Goal: Task Accomplishment & Management: Complete application form

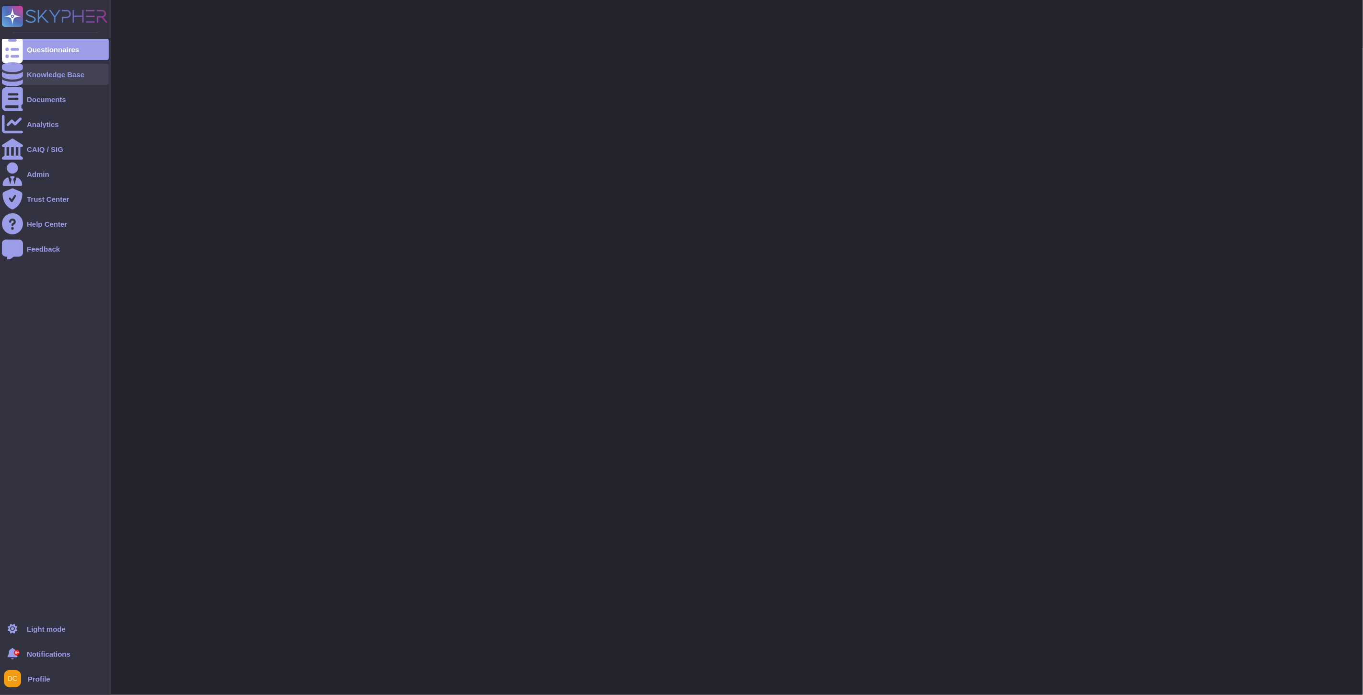
click at [18, 74] on div at bounding box center [12, 74] width 21 height 21
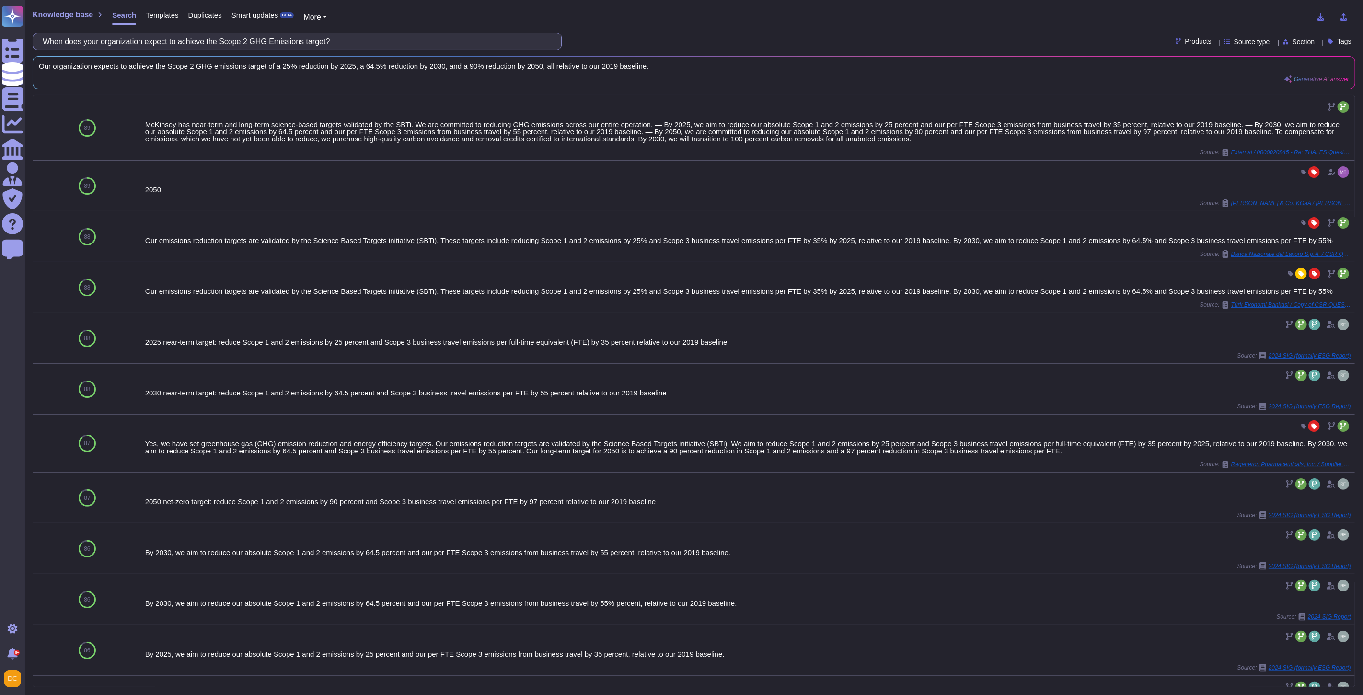
click at [184, 40] on input "When does your organization expect to achieve the Scope 2 GHG Emissions target?" at bounding box center [295, 41] width 514 height 17
paste input "Please describe plans in place and progress made towards the Scope 2 GHG Emissi…"
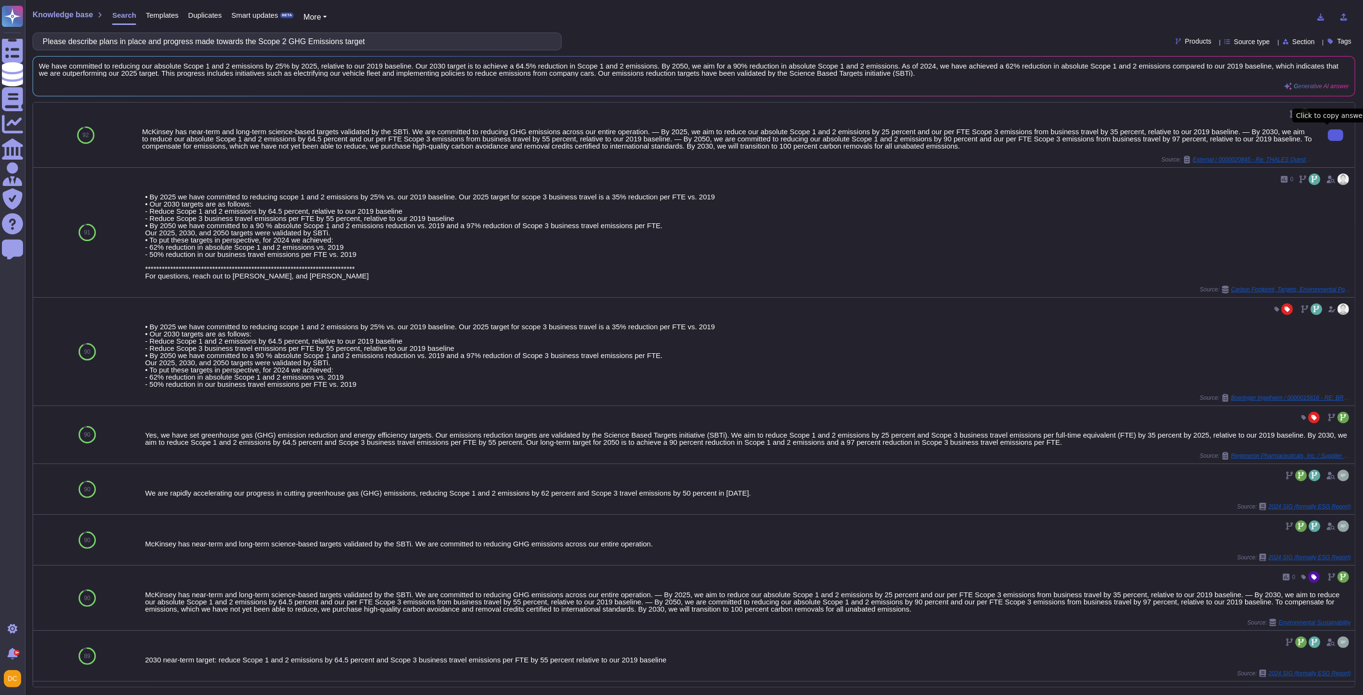
click at [149, 41] on input "Please describe plans in place and progress made towards the Scope 2 GHG Emissi…" at bounding box center [295, 41] width 514 height 17
click at [376, 41] on input "Please describe plans in place and progress made towards the Scope 2 GHG Emissi…" at bounding box center [295, 41] width 514 height 17
drag, startPoint x: 169, startPoint y: 40, endPoint x: -55, endPoint y: 39, distance: 223.8
click at [0, 39] on html "Questionnaires Knowledge Base Documents Analytics CAIQ / SIG Admin Trust Center…" at bounding box center [681, 347] width 1363 height 695
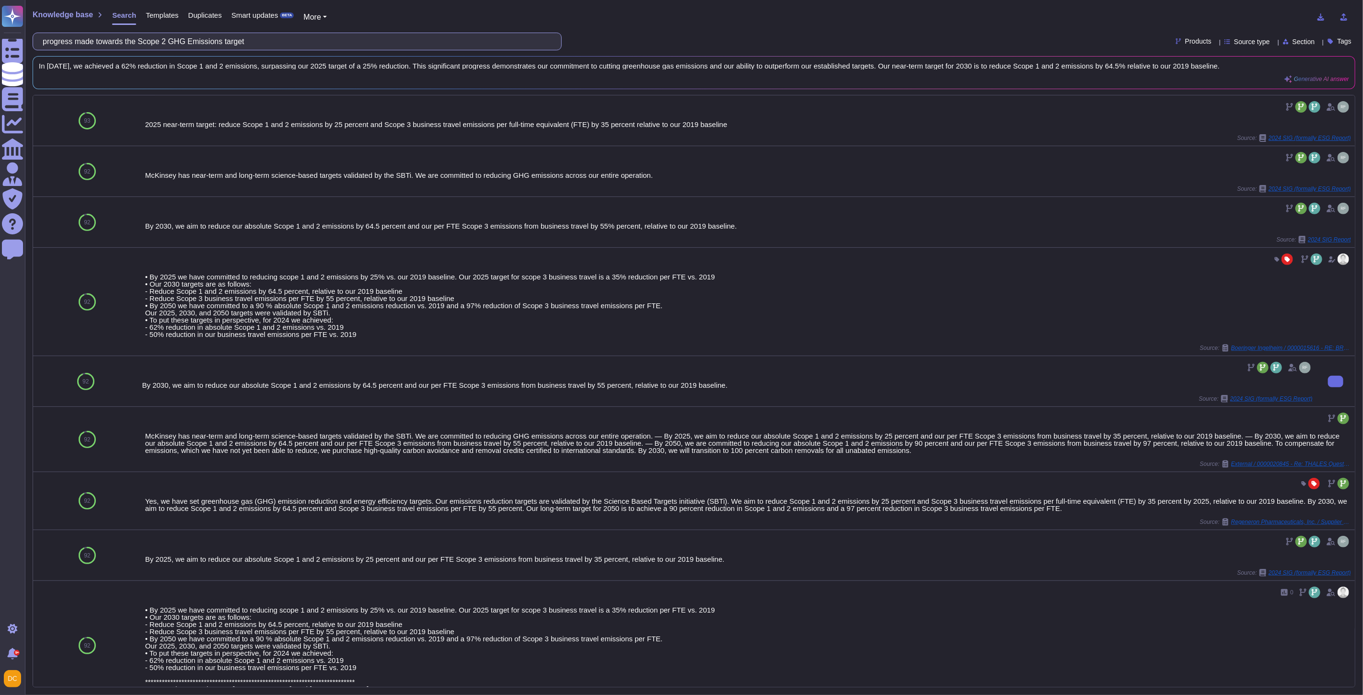
scroll to position [346, 0]
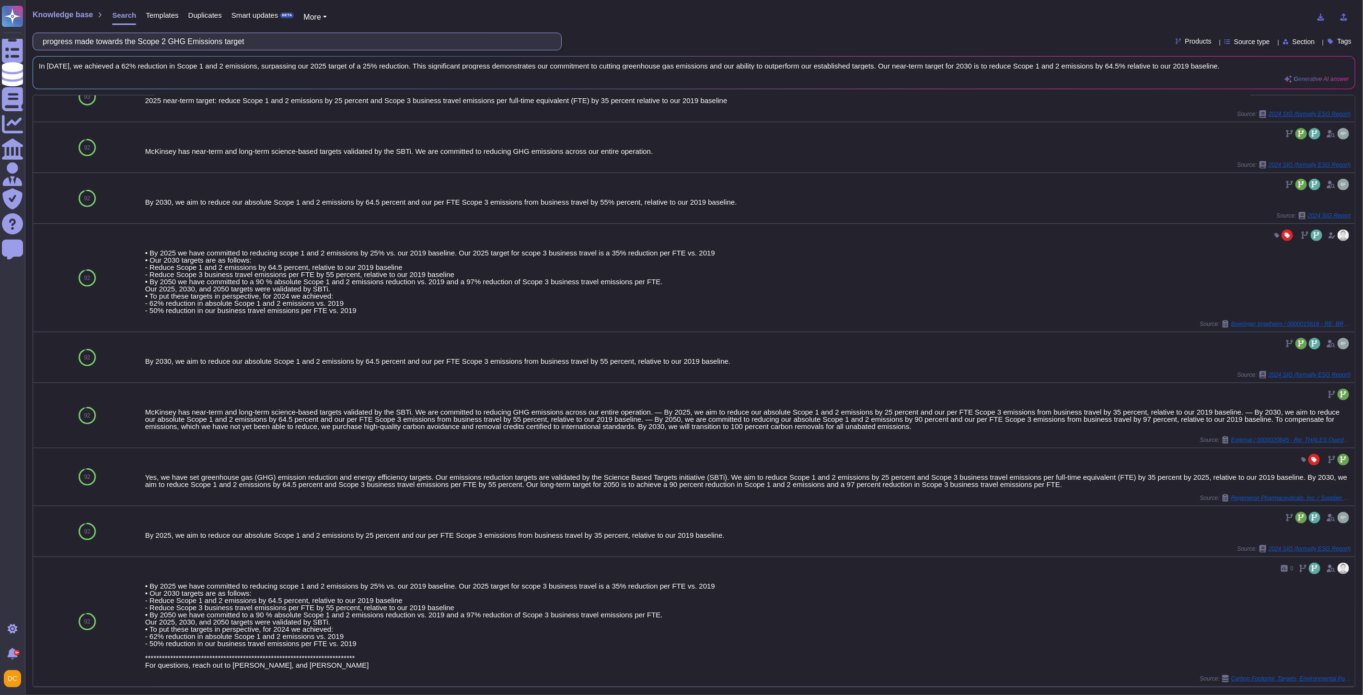
click at [184, 39] on input "progress made towards the Scope 2 GHG Emissions target" at bounding box center [295, 41] width 514 height 17
paste input "Does your company track total energy consumed?"
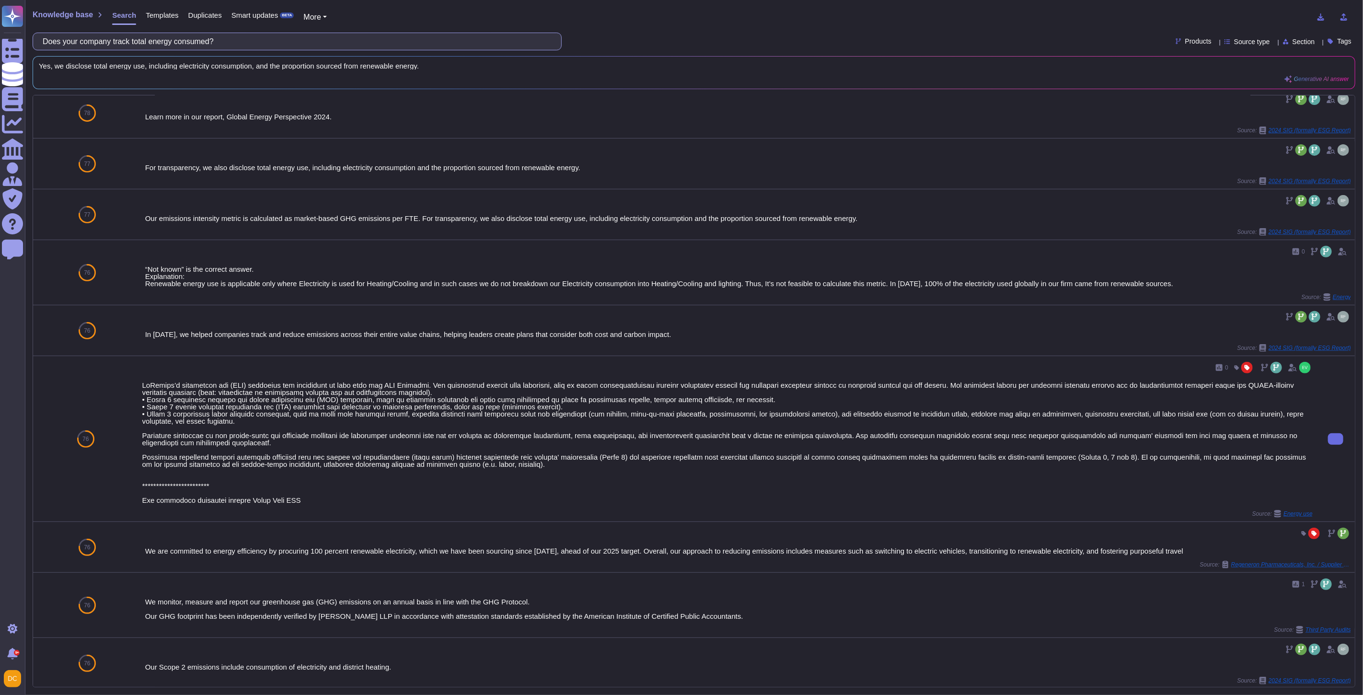
scroll to position [382, 0]
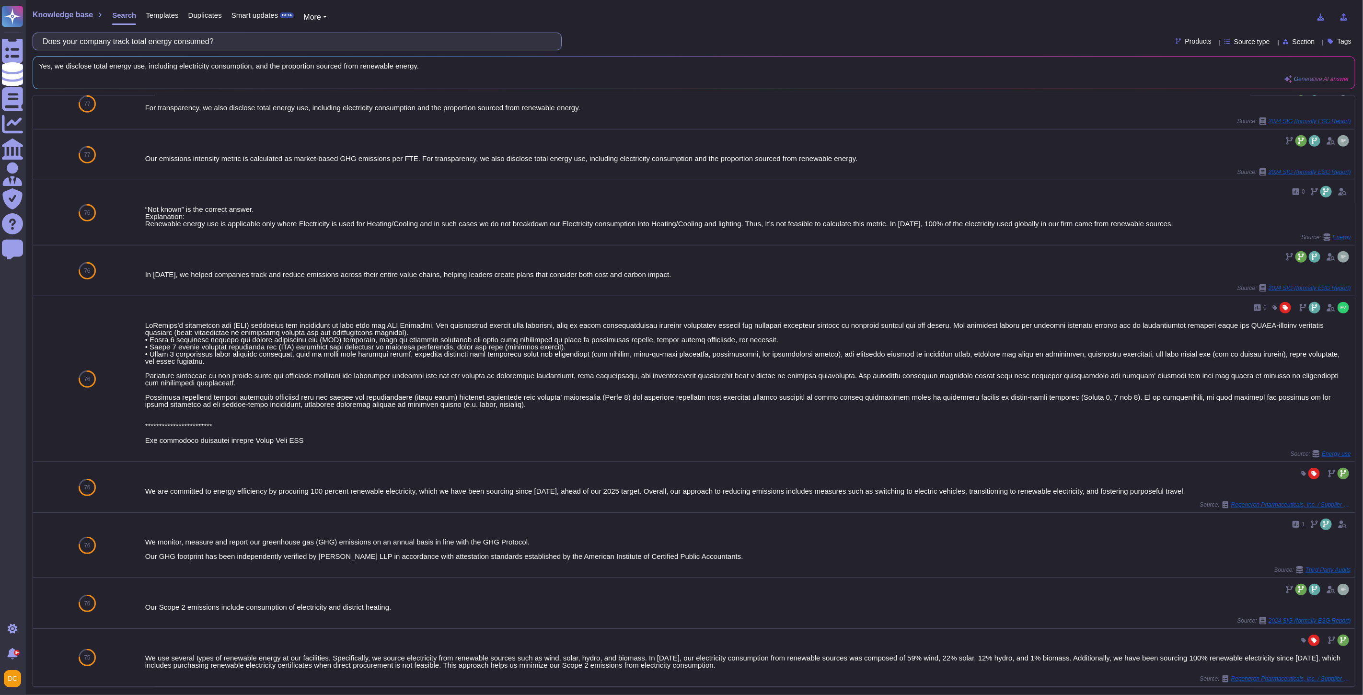
click at [136, 39] on input "Does your company track total energy consumed?" at bounding box center [295, 41] width 514 height 17
paste input "Does your company report total Energy consumed publicly"
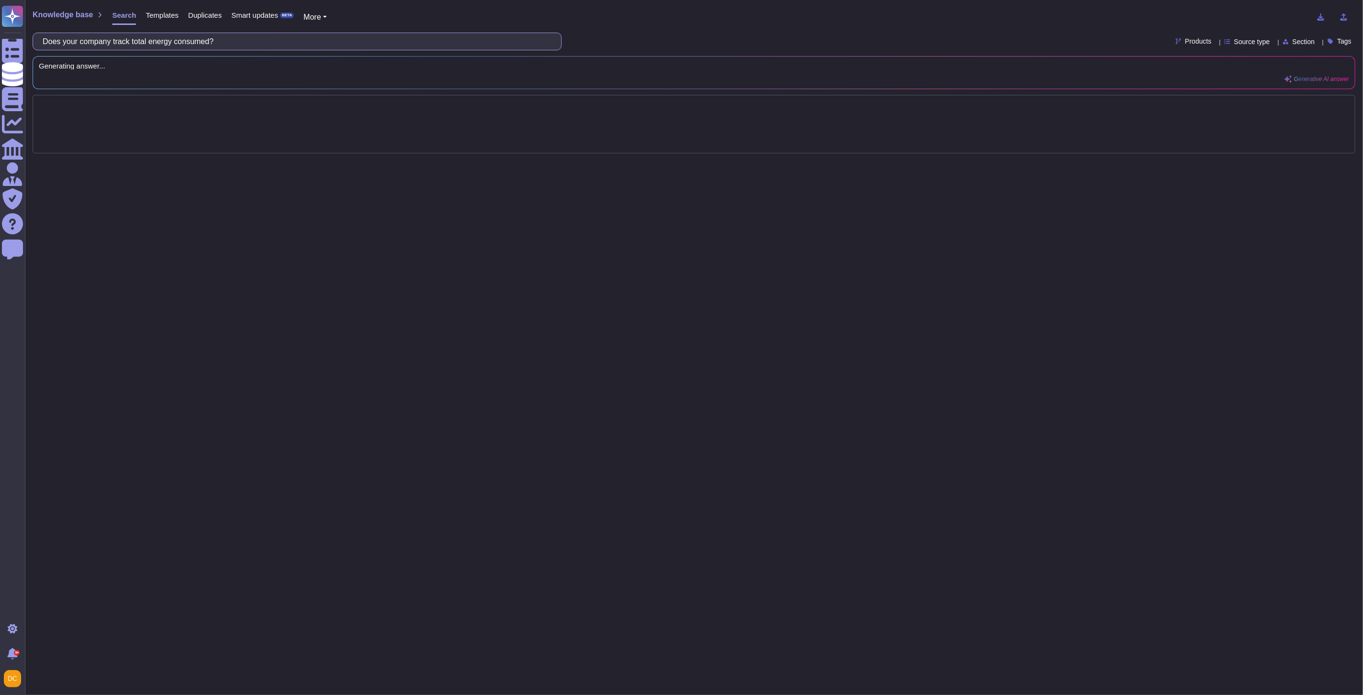
scroll to position [0, 0]
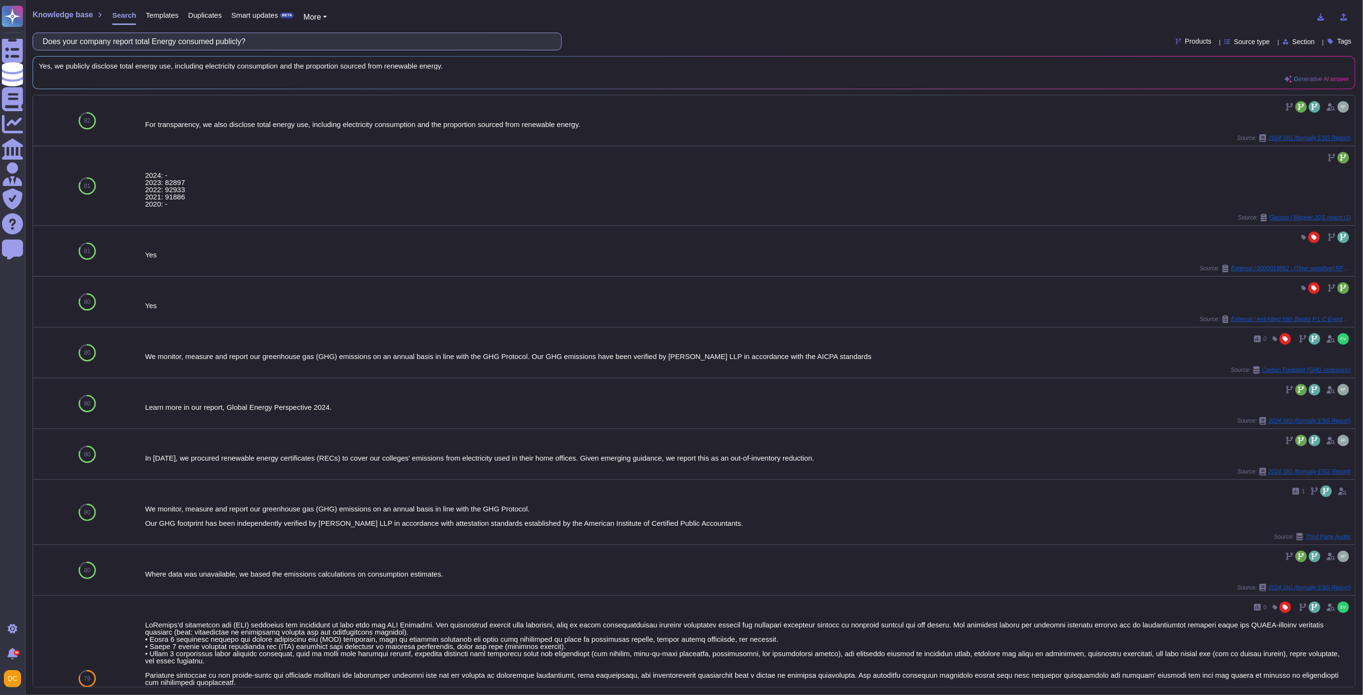
click at [135, 40] on input "Does your company report total Energy consumed publicly?" at bounding box center [295, 41] width 514 height 17
paste input "you have an Energy reduction target in place?"
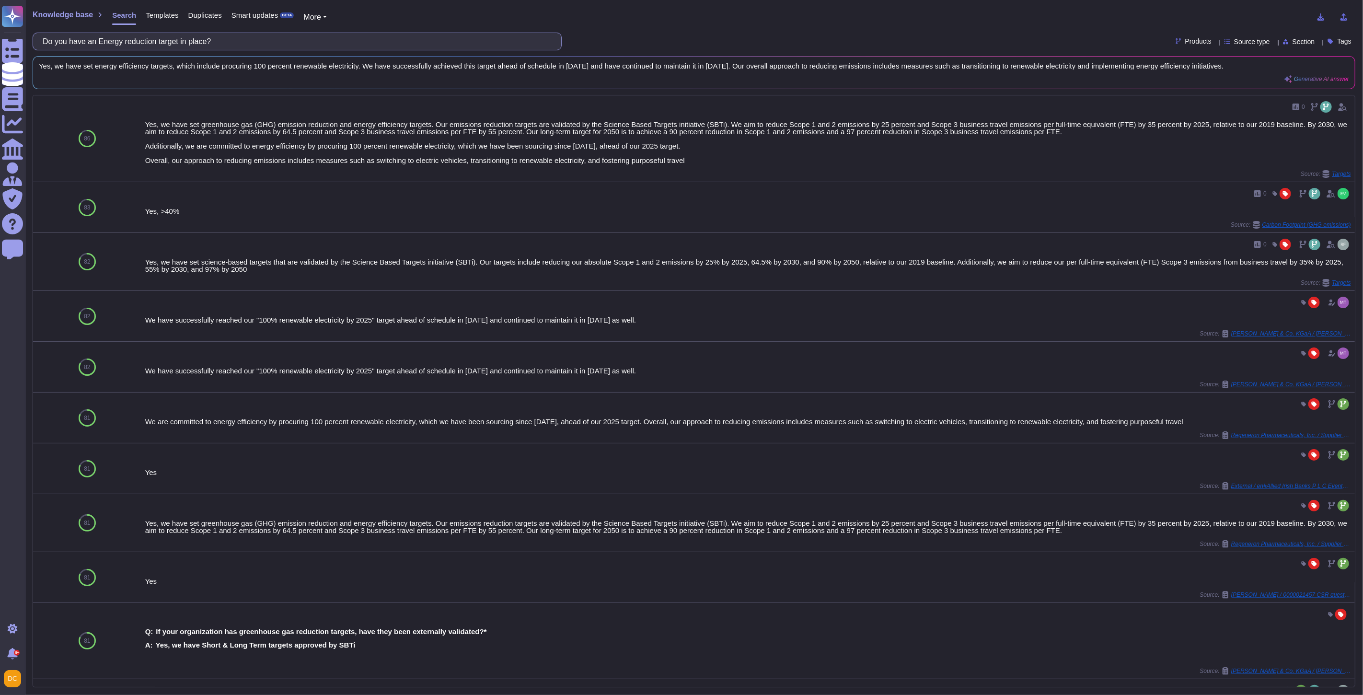
click at [205, 44] on input "Do you have an Energy reduction target in place?" at bounding box center [295, 41] width 514 height 17
paste input "es your organization have a Scope 3 GHG Emissions reduction target in place"
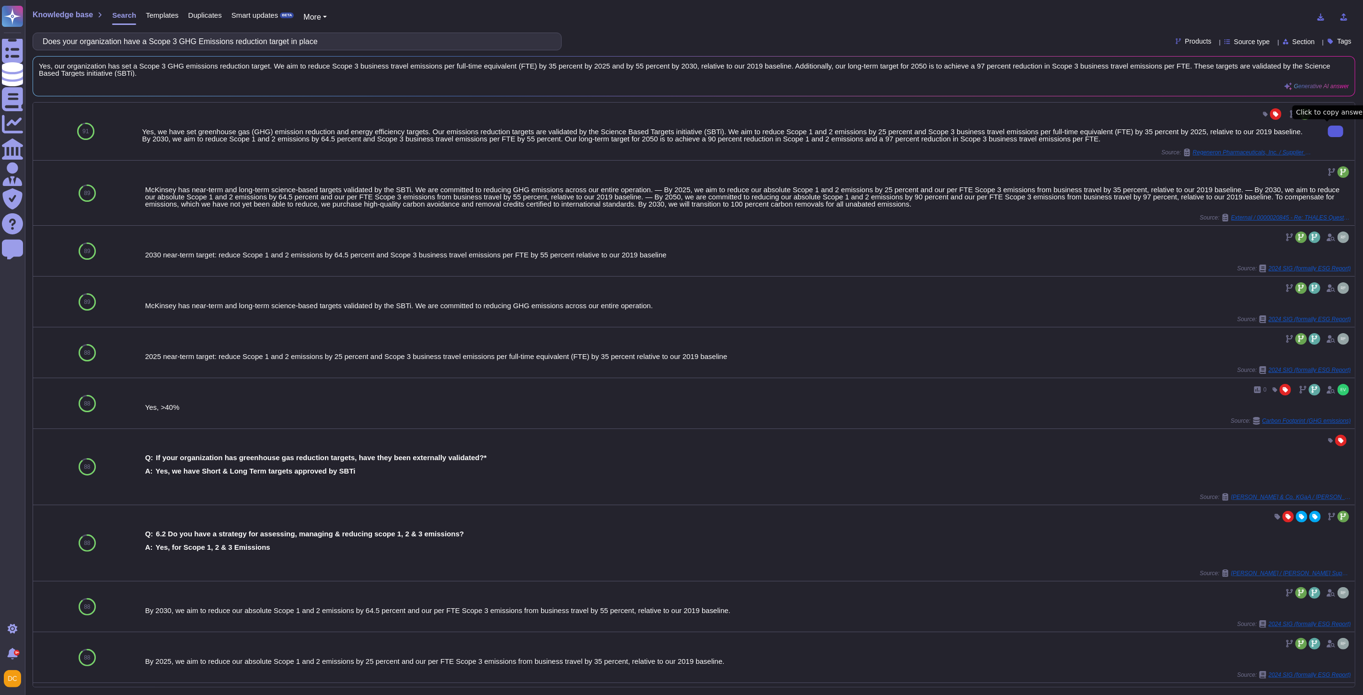
click at [1335, 131] on icon at bounding box center [1335, 131] width 0 height 0
click at [1333, 199] on button at bounding box center [1335, 193] width 15 height 12
click at [168, 55] on div "Knowledge base Search Templates Duplicates Smart updates BETA More Does your or…" at bounding box center [694, 347] width 1338 height 695
click at [168, 42] on input "Does your organization have a Scope 3 GHG Emissions reduction target in place" at bounding box center [295, 41] width 514 height 17
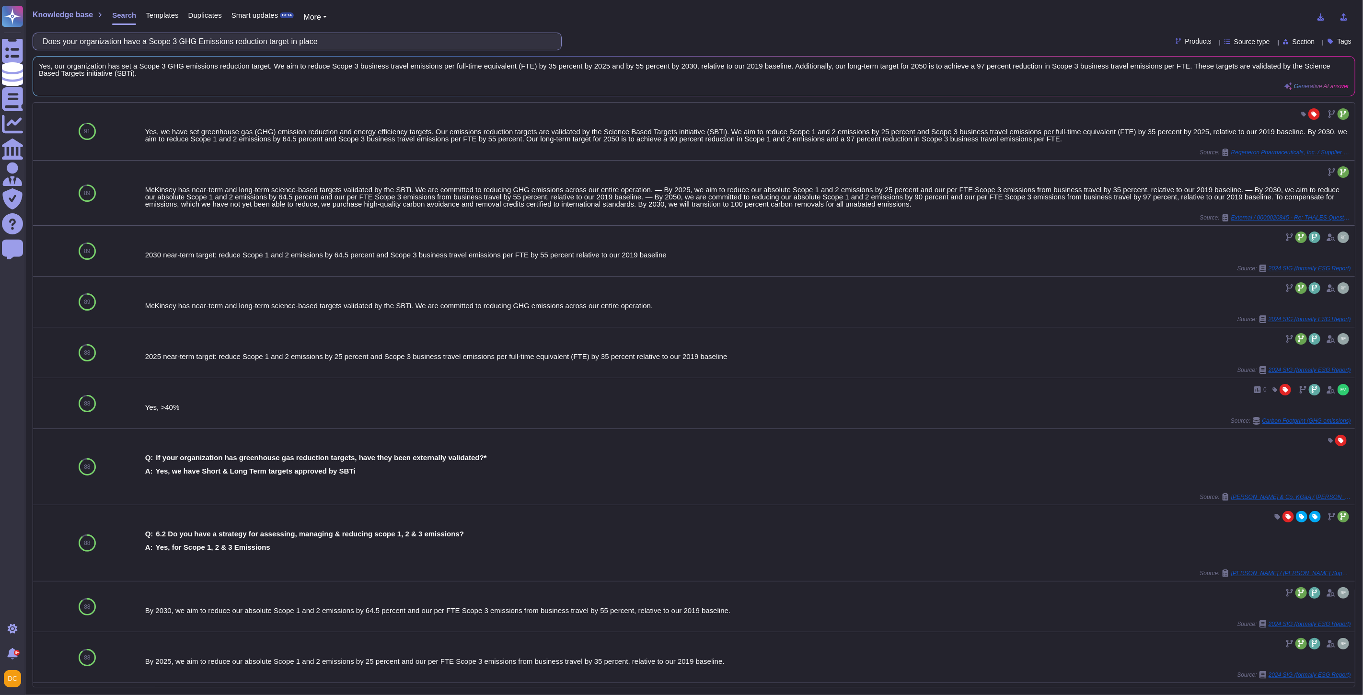
click at [168, 42] on input "Does your organization have a Scope 3 GHG Emissions reduction target in place" at bounding box center [295, 41] width 514 height 17
paste input "company calculate waste generated and recycled?"
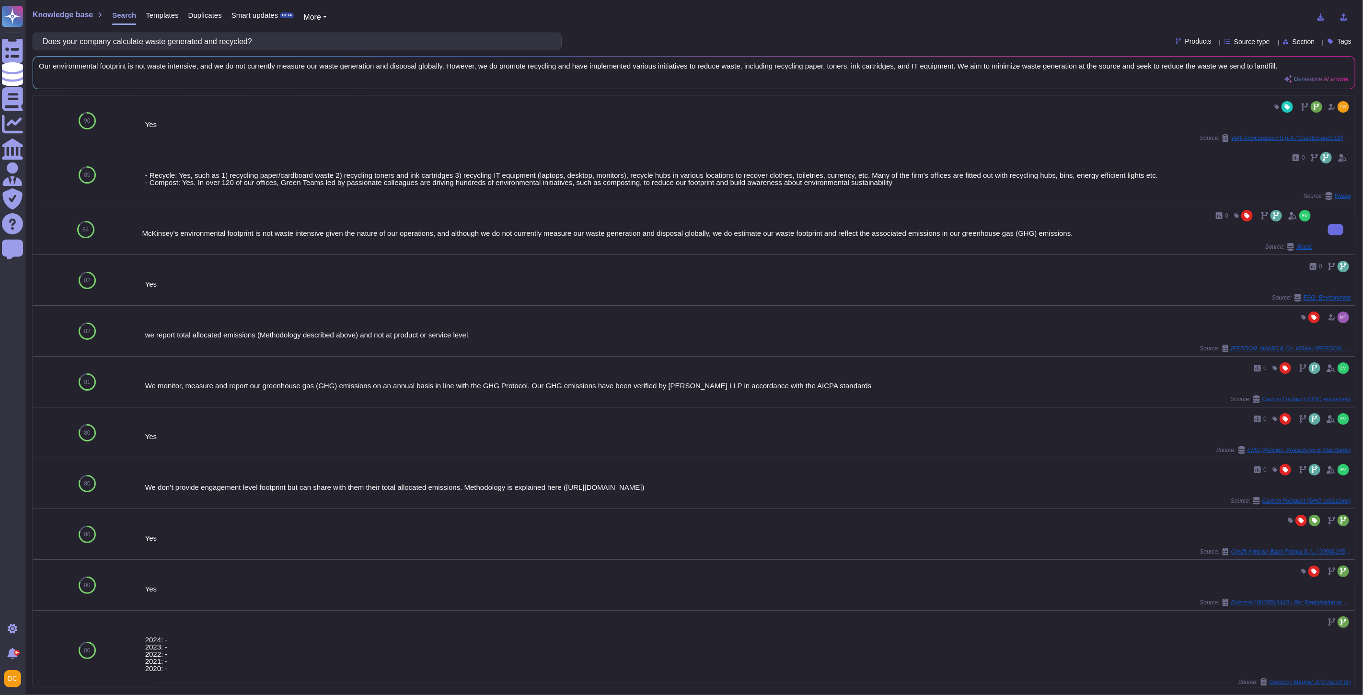
click at [532, 230] on div "McKinsey’s environmental footprint is not waste intensive given the nature of o…" at bounding box center [727, 233] width 1170 height 7
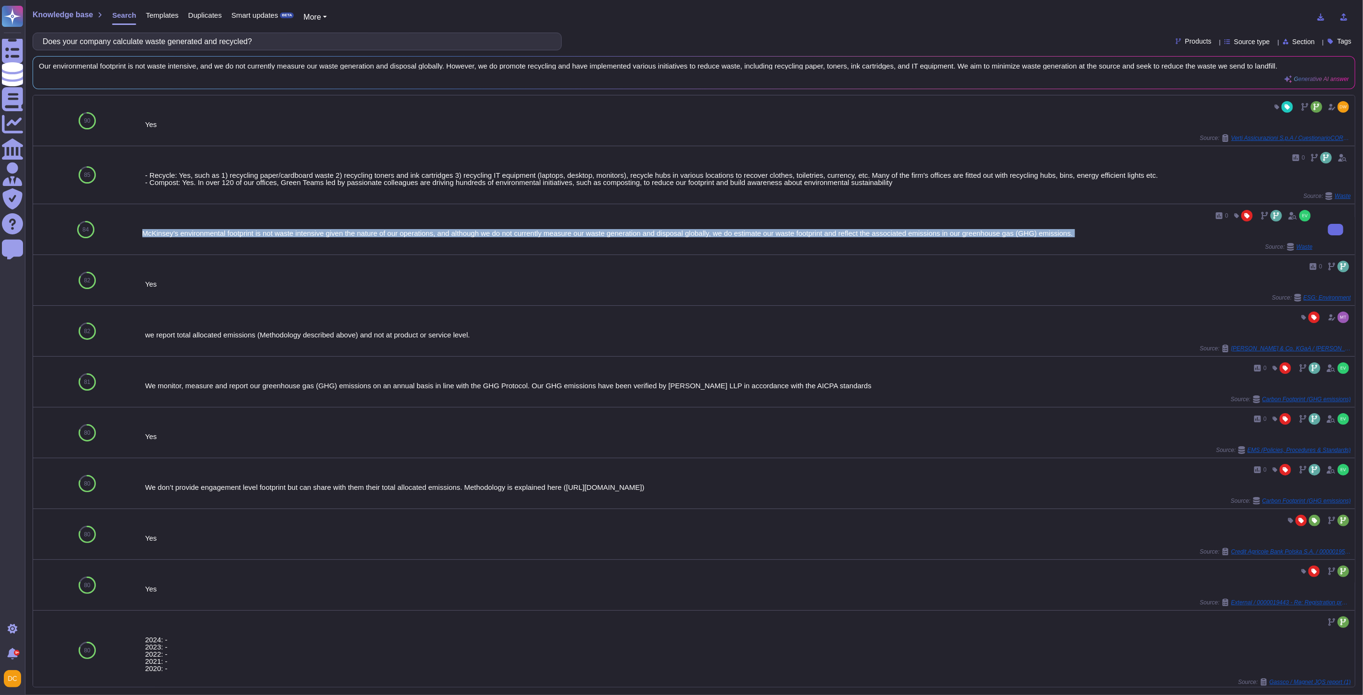
drag, startPoint x: 532, startPoint y: 230, endPoint x: 525, endPoint y: 239, distance: 11.2
click at [529, 234] on div "McKinsey’s environmental footprint is not waste intensive given the nature of o…" at bounding box center [727, 233] width 1170 height 7
copy div "McKinsey’s environmental footprint is not waste intensive given the nature of o…"
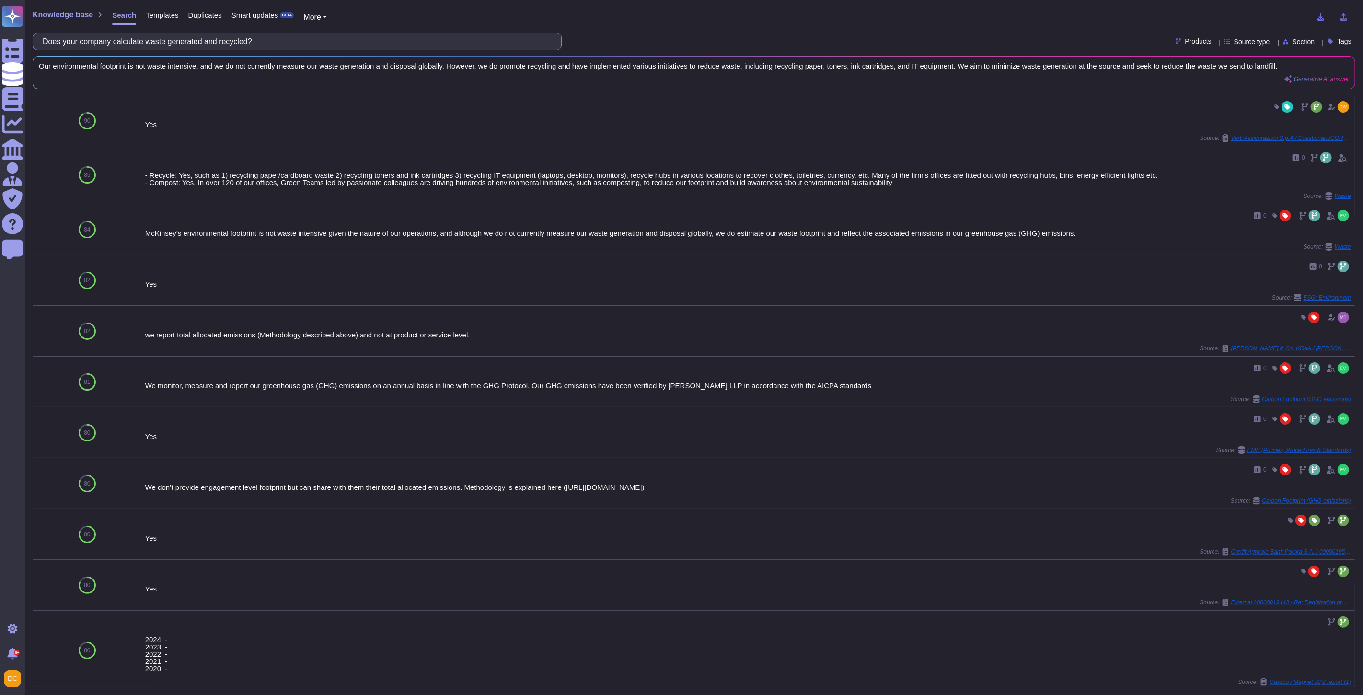
click at [280, 45] on input "Does your company calculate waste generated and recycled?" at bounding box center [295, 41] width 514 height 17
paste input "report internally or externally Key Performance Indicators (KPIs) on ... Employ…"
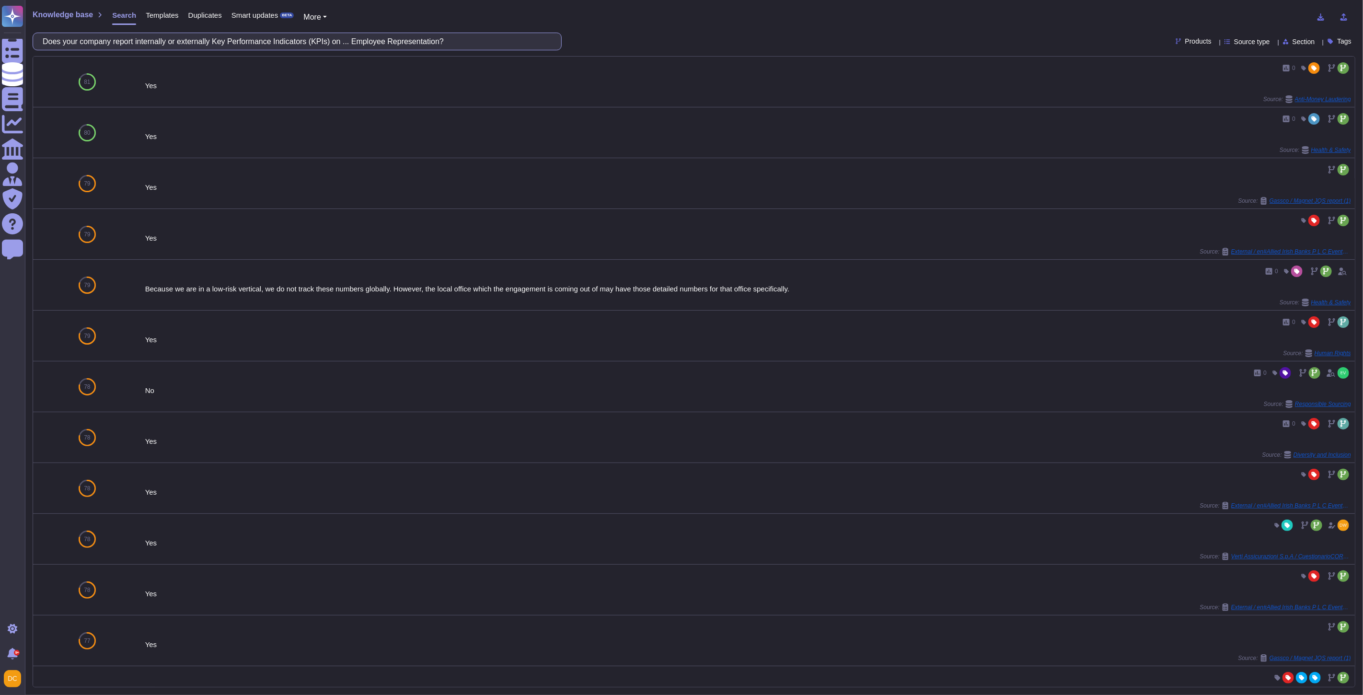
click at [242, 34] on input "Does your company report internally or externally Key Performance Indicators (K…" at bounding box center [295, 41] width 514 height 17
paste input "Utility Green Tariff Programs"
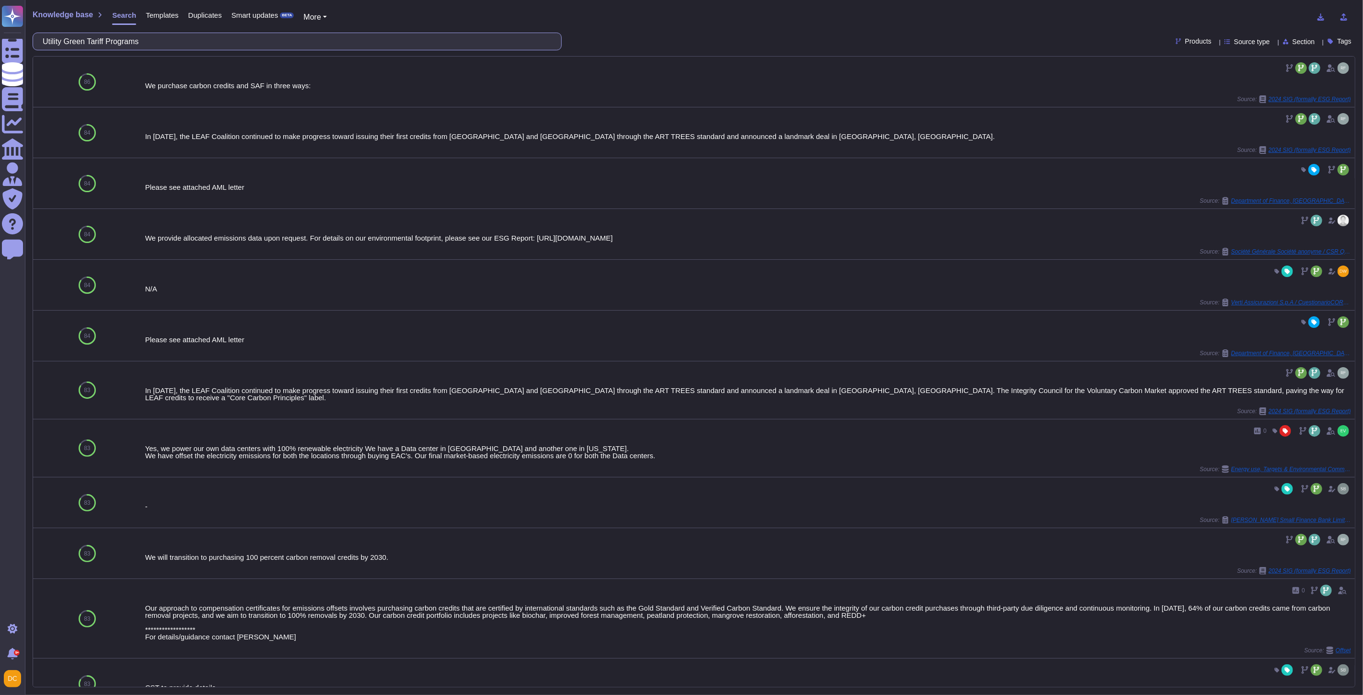
click at [112, 42] on input "Utility Green Tariff Programs" at bounding box center [295, 41] width 514 height 17
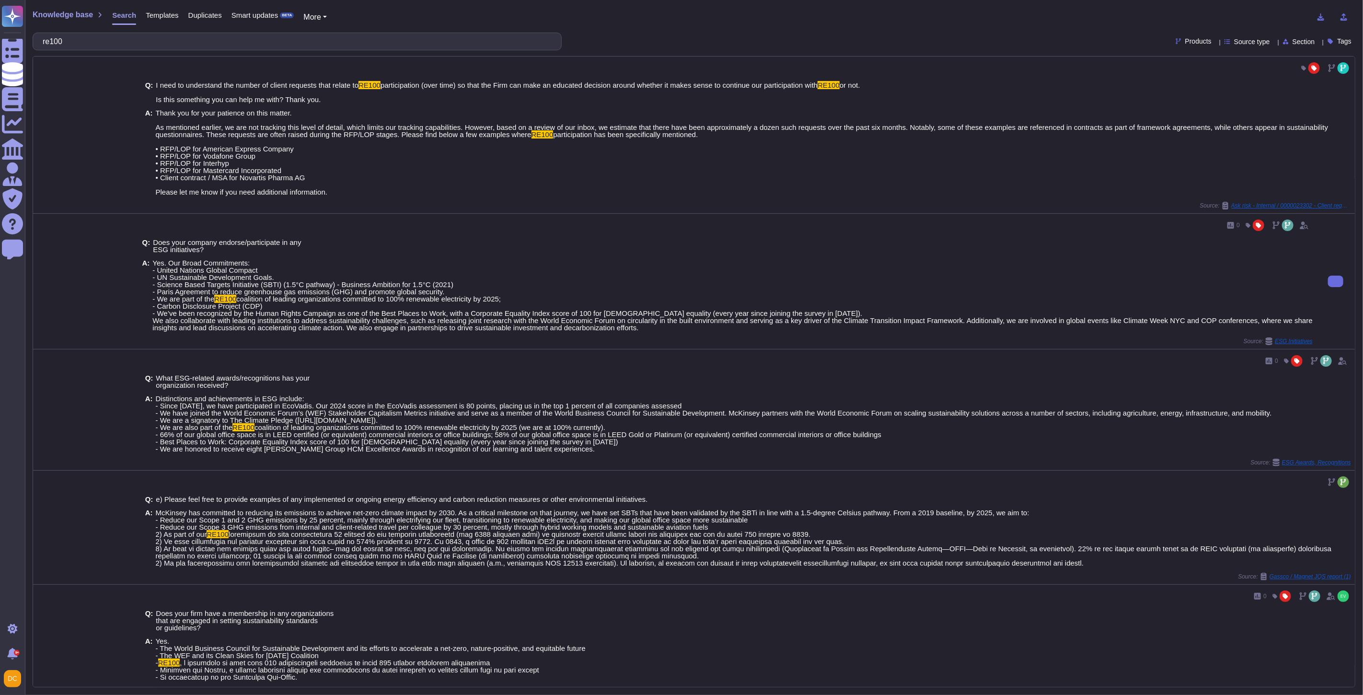
click at [415, 300] on span "coalition of leading organizations committed to 100% renewable electricity by 2…" at bounding box center [732, 313] width 1160 height 37
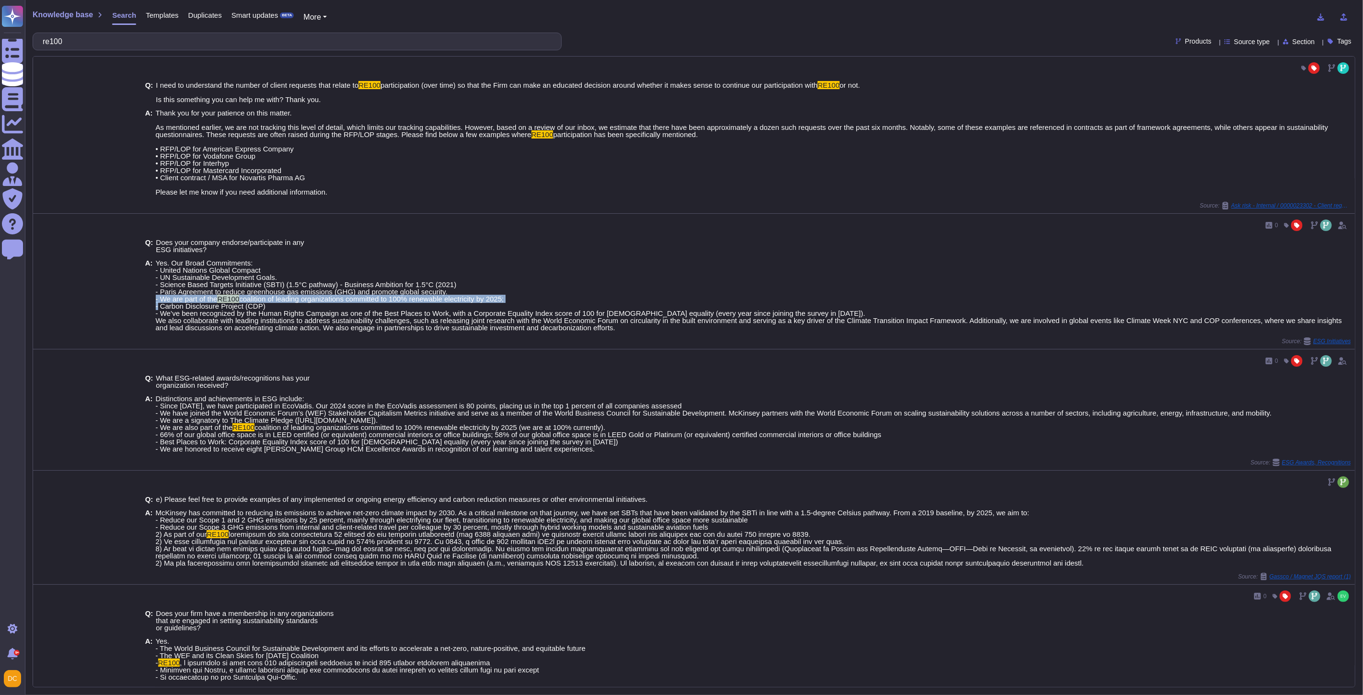
copy span "- We are part of the RE100 coalition of leading organizations committed to 100%…"
click at [247, 42] on input "re100" at bounding box center [295, 41] width 514 height 17
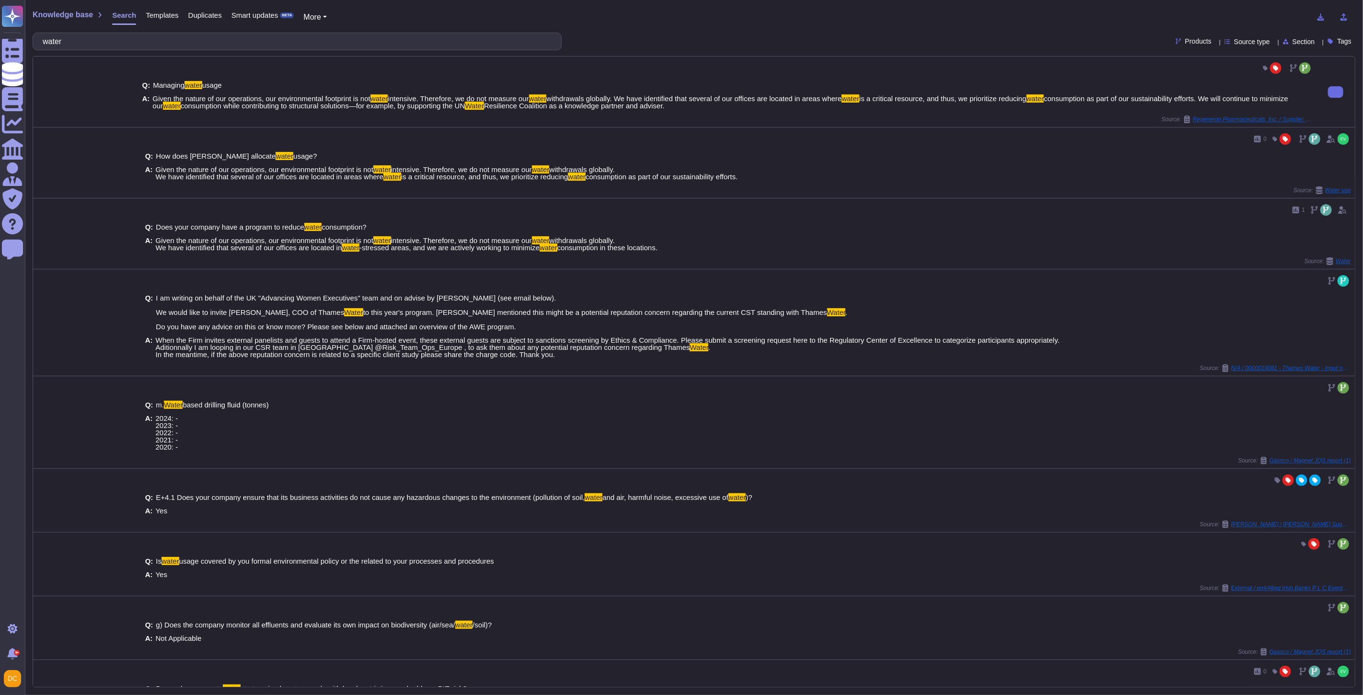
click at [307, 102] on span "consumption while contributing to structural solutions—for example, by supporti…" at bounding box center [323, 106] width 285 height 8
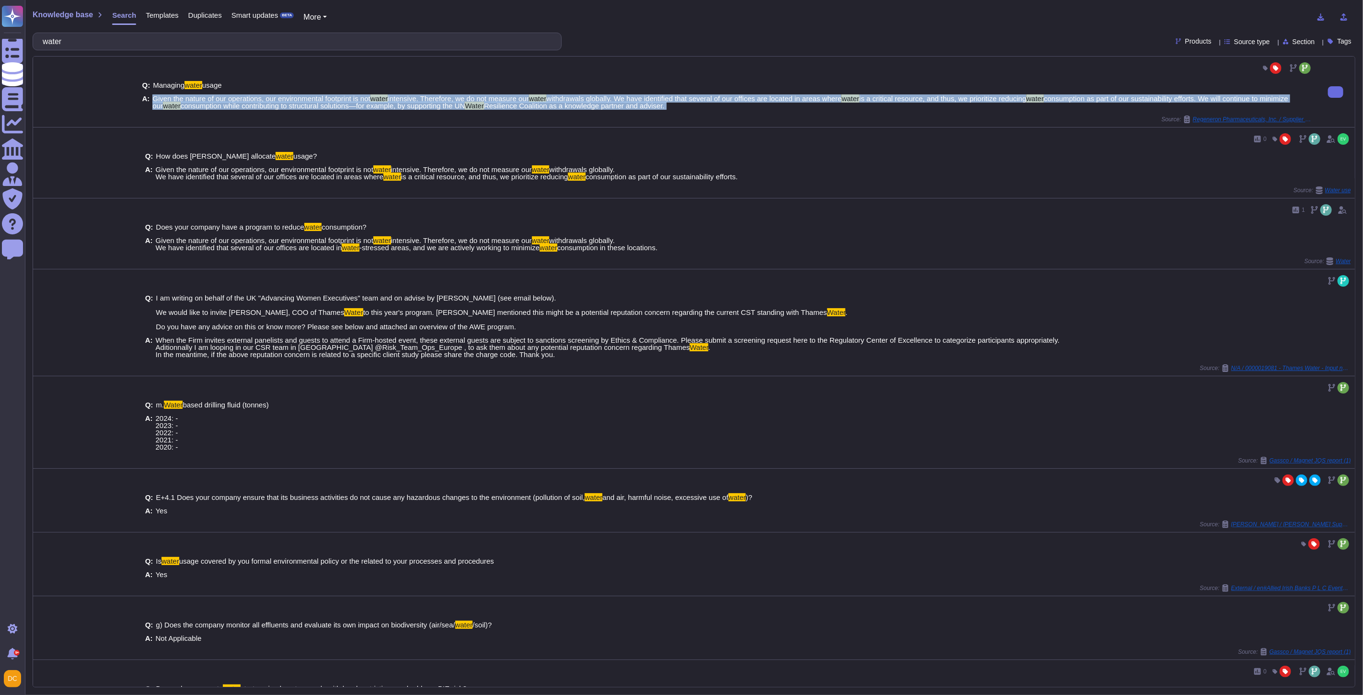
click at [307, 102] on span "consumption while contributing to structural solutions—for example, by supporti…" at bounding box center [323, 106] width 285 height 8
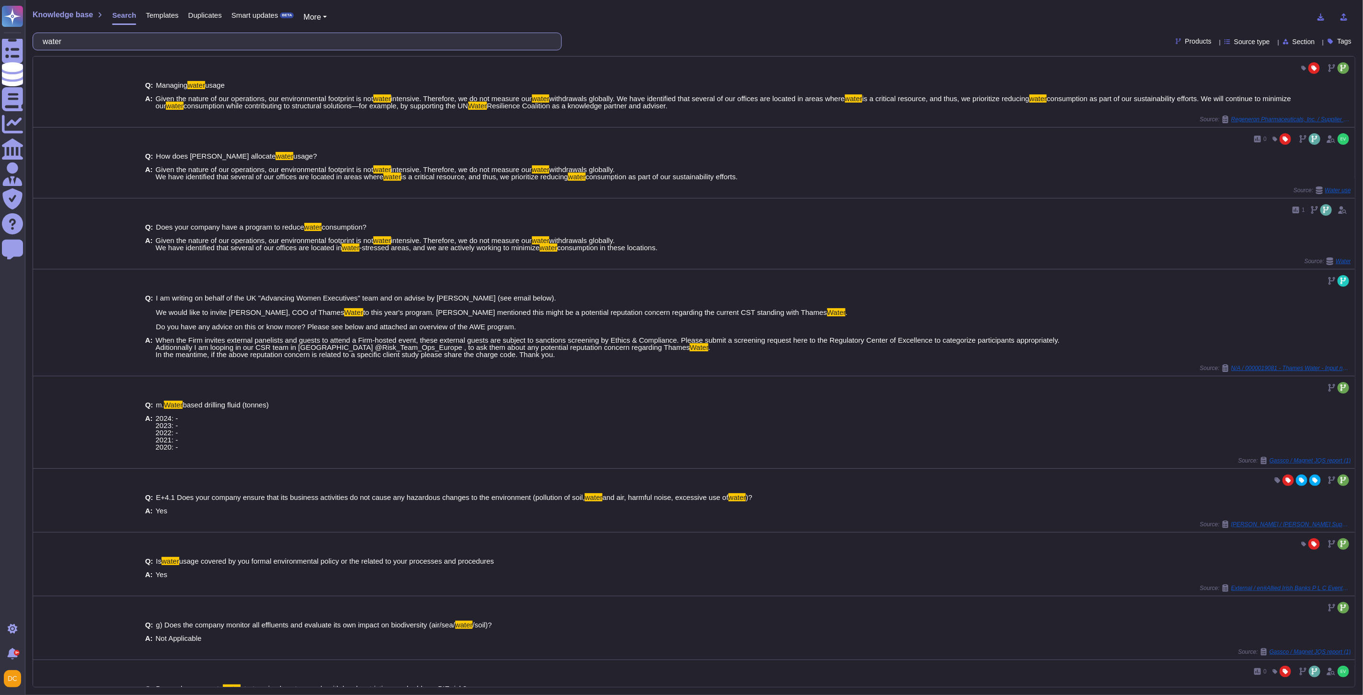
click at [126, 37] on input "water" at bounding box center [295, 41] width 514 height 17
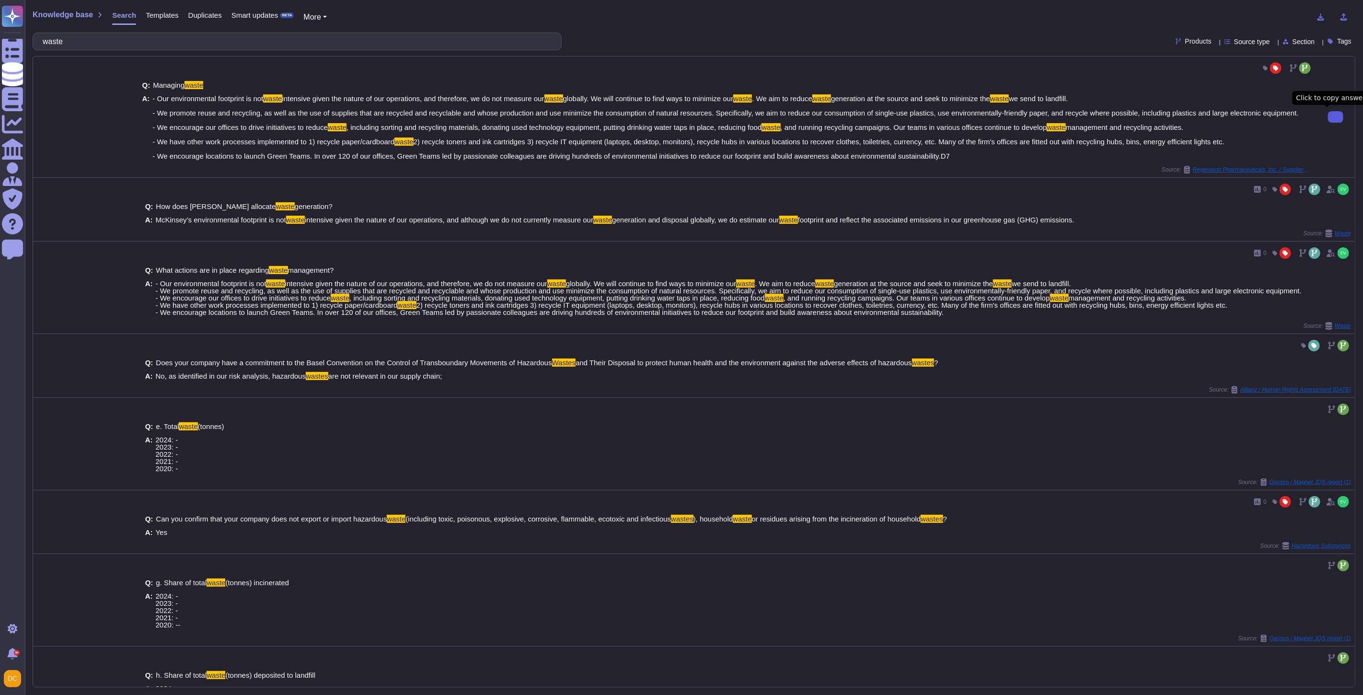
type input "waste"
click at [1333, 111] on button at bounding box center [1335, 117] width 15 height 12
click at [162, 39] on input "waste" at bounding box center [295, 41] width 514 height 17
paste input "Construction and facilities/building maintenance materials"
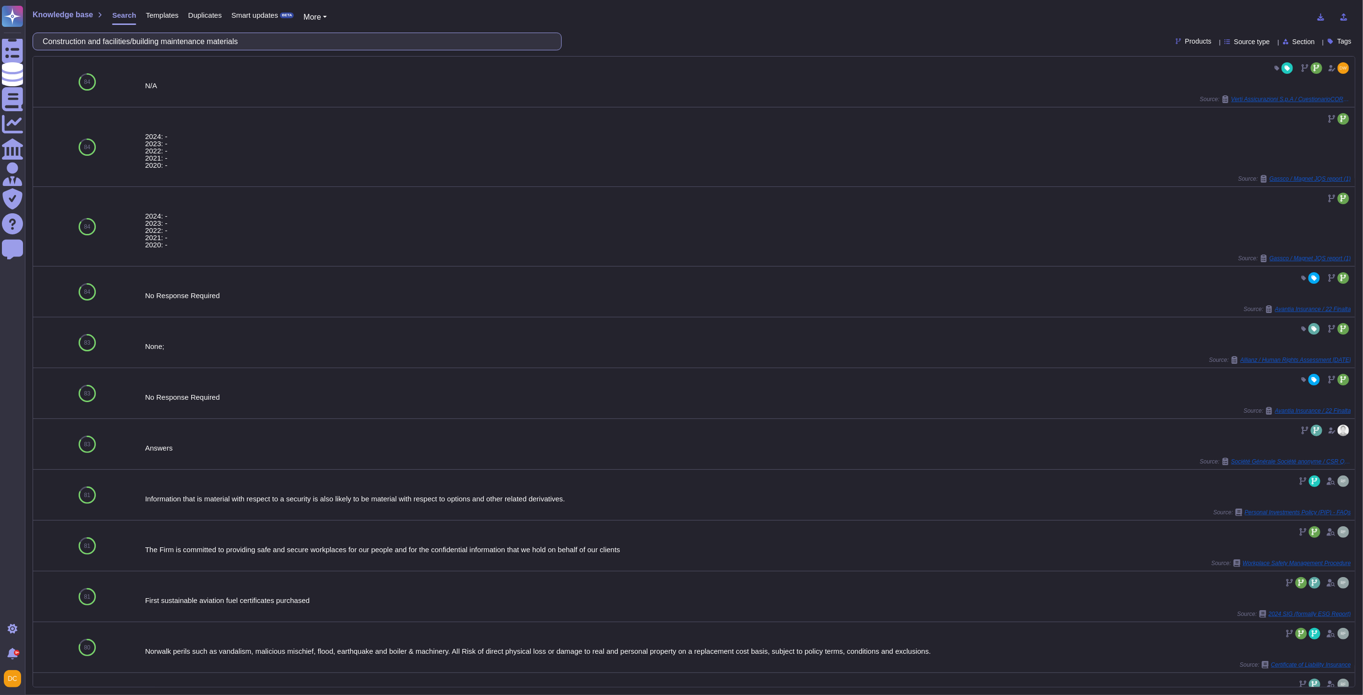
click at [181, 41] on input "Construction and facilities/building maintenance materials" at bounding box center [295, 41] width 514 height 17
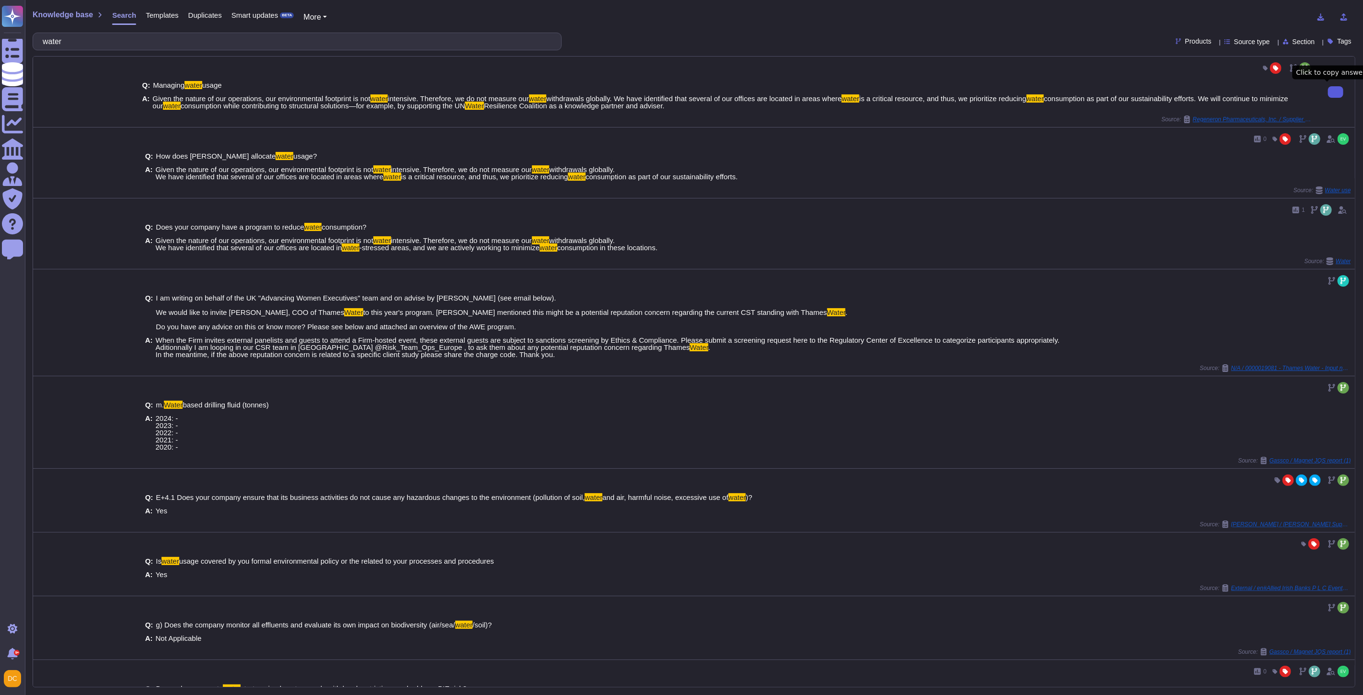
type input "water"
click at [1335, 92] on icon at bounding box center [1335, 92] width 0 height 0
click at [166, 46] on input "water" at bounding box center [295, 41] width 514 height 17
paste input "environmental sustainability."
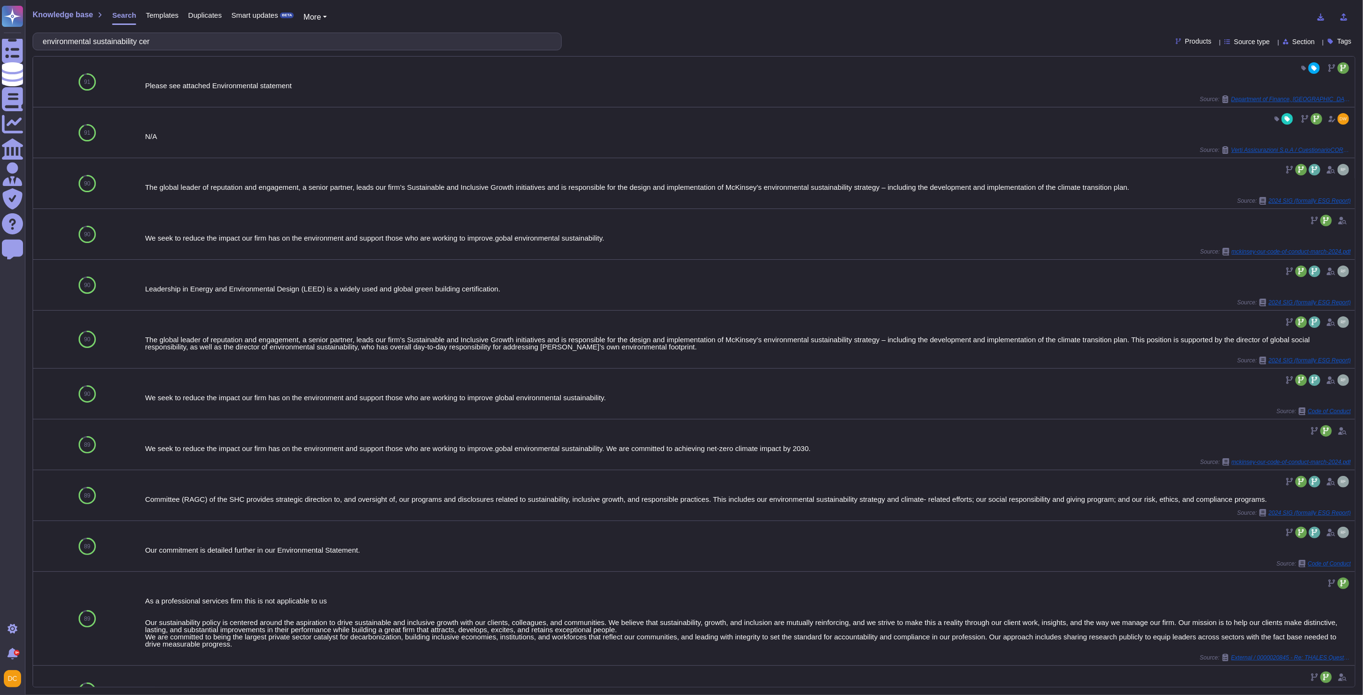
click at [225, 29] on div "Knowledge base Search Templates Duplicates Smart updates BETA More environmenta…" at bounding box center [694, 347] width 1338 height 695
click at [224, 36] on input "environmental sustainability cer" at bounding box center [295, 41] width 514 height 17
click at [223, 39] on input "environmental sustainability cer" at bounding box center [295, 41] width 514 height 17
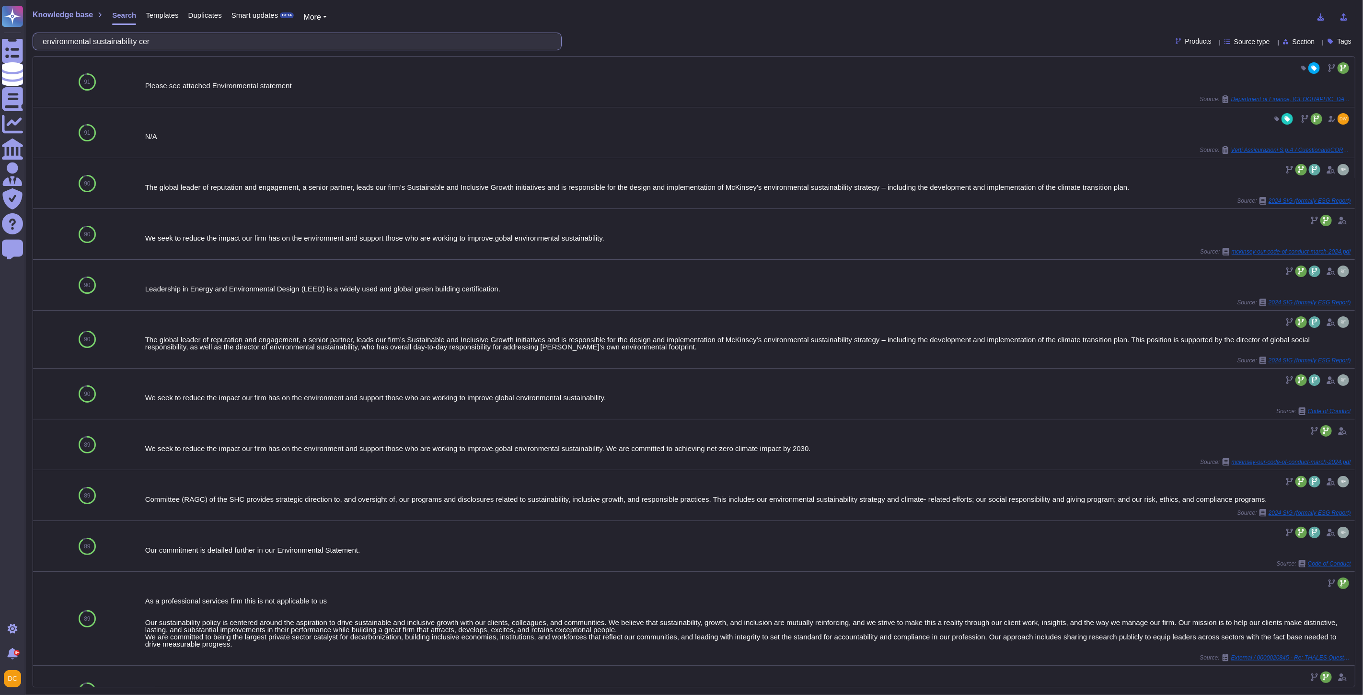
click at [223, 39] on input "environmental sustainability cer" at bounding box center [295, 41] width 514 height 17
paste input "scope the environmental impacts, risks, benefits and trade-offs of each solutio…"
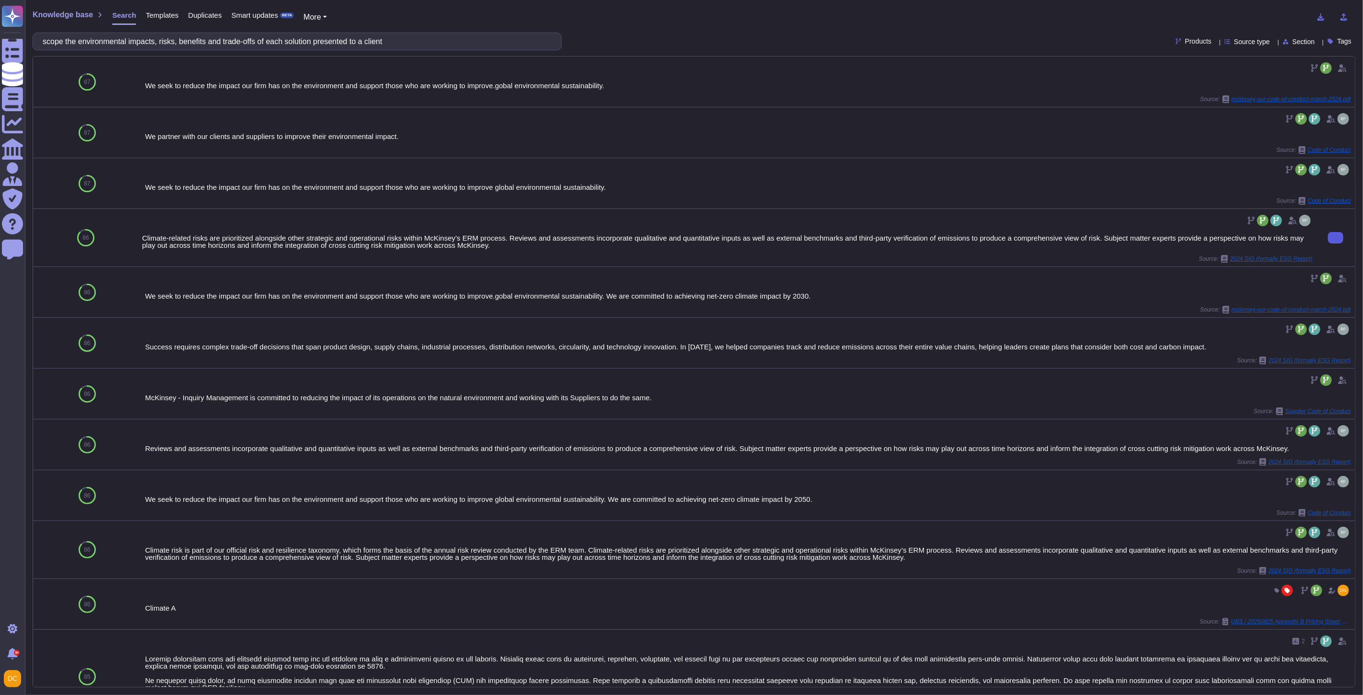
type input "scope the environmental impacts, risks, benefits and trade-offs of each solutio…"
click at [1339, 241] on button at bounding box center [1335, 238] width 15 height 12
click at [204, 40] on input "scope the environmental impacts, risks, benefits and trade-offs of each solutio…" at bounding box center [295, 41] width 514 height 17
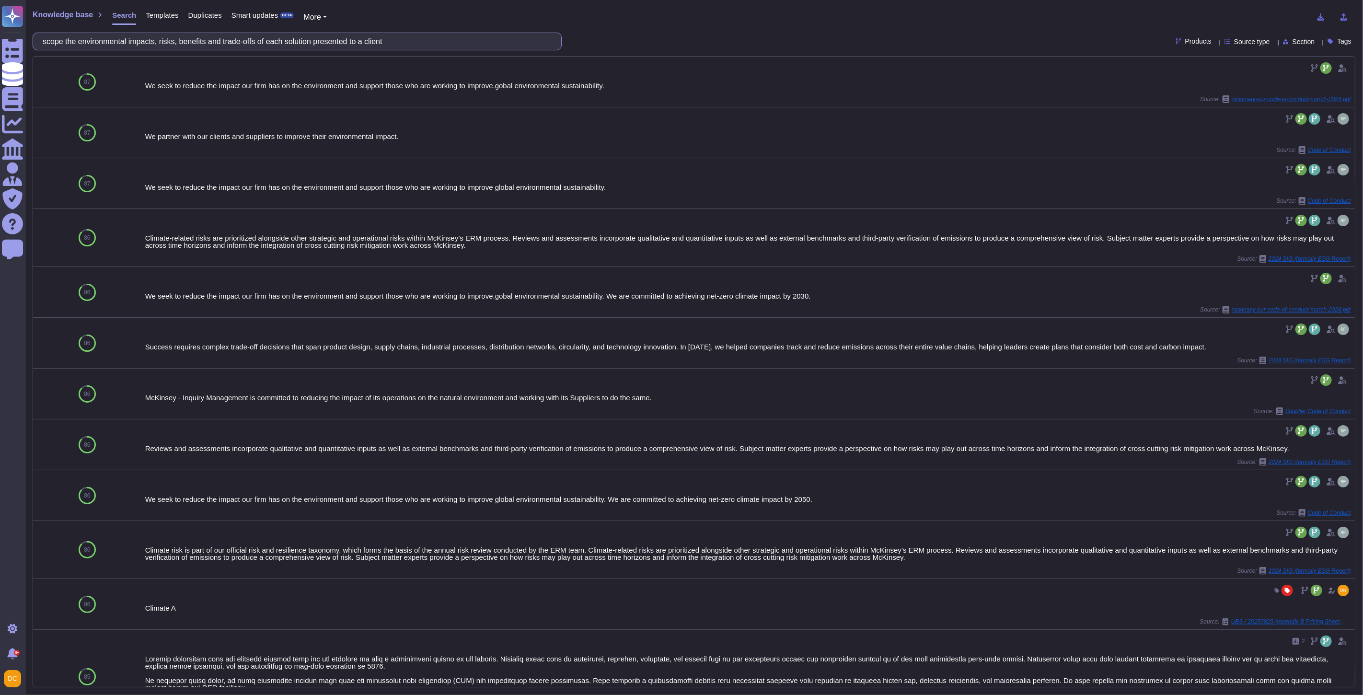
paste input "Purchase carbon offsets"
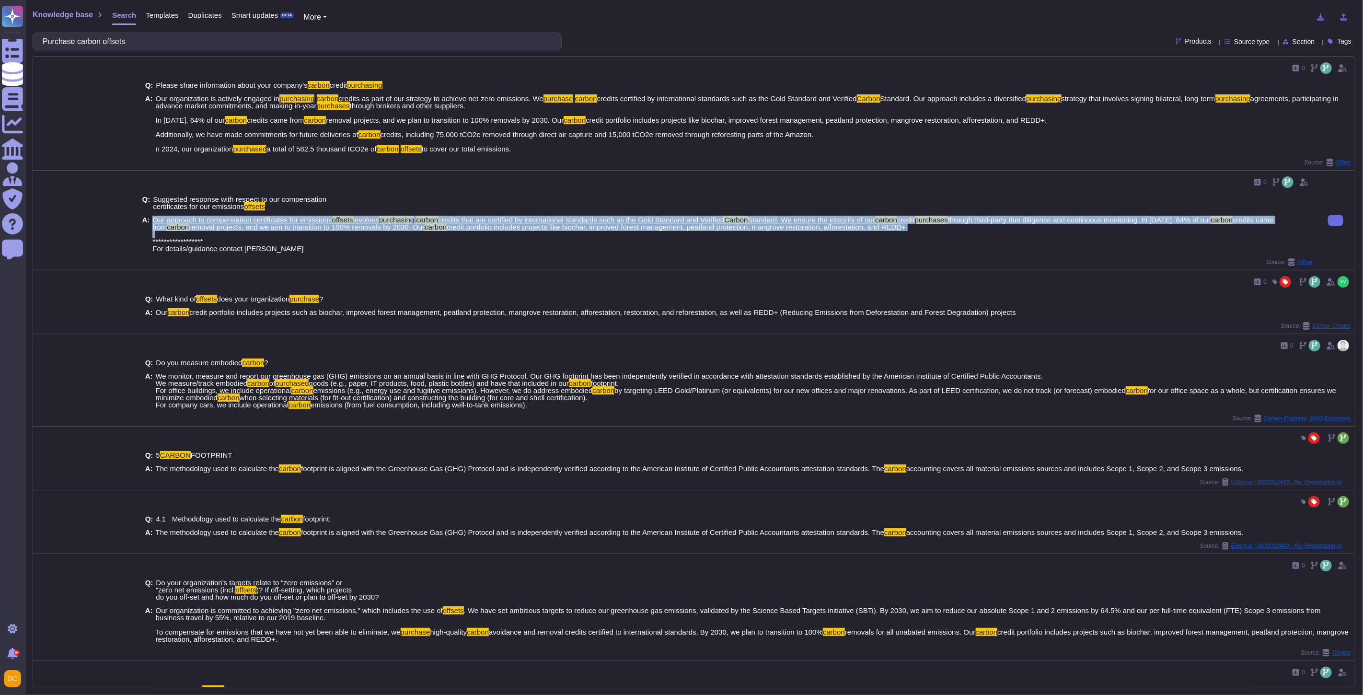
drag, startPoint x: 151, startPoint y: 226, endPoint x: 921, endPoint y: 242, distance: 769.7
click at [921, 242] on span "**********" at bounding box center [732, 234] width 1160 height 36
copy span "Our approach to compensation certificates for emissions offsets involves purcha…"
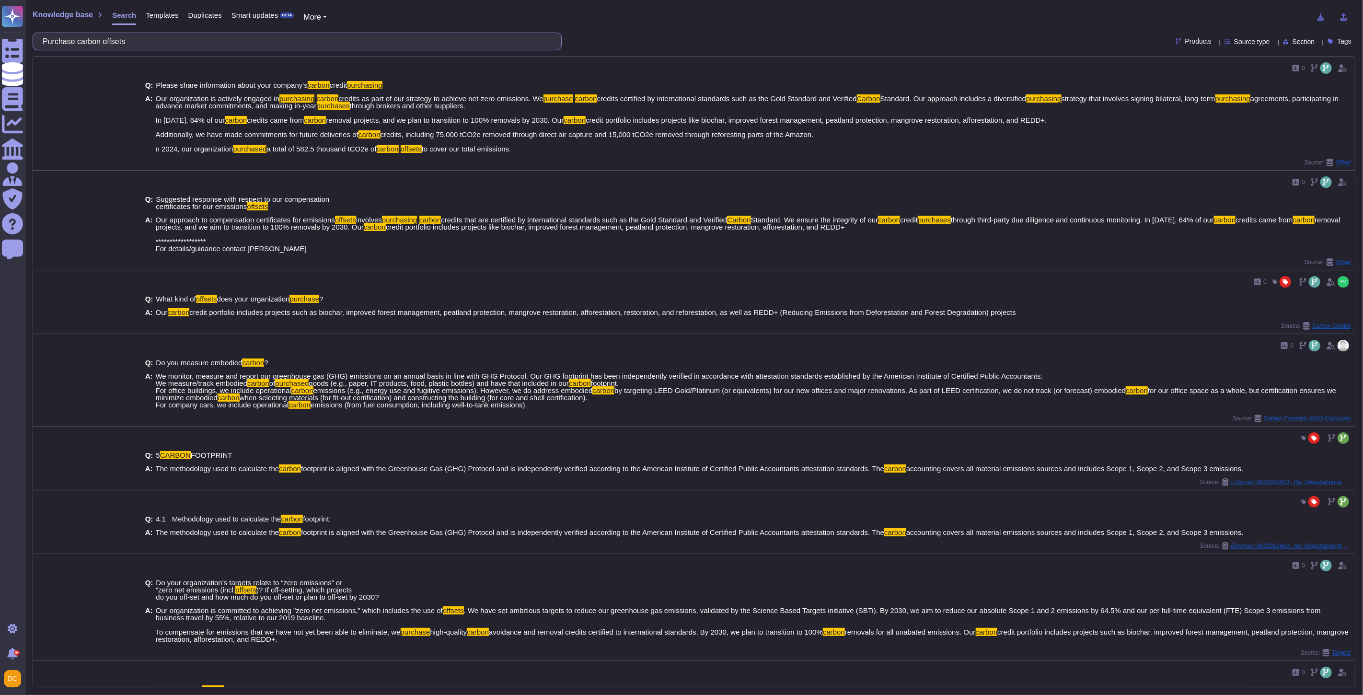
click at [195, 35] on input "Purchase carbon offsets" at bounding box center [295, 41] width 514 height 17
paste input "HVAC"
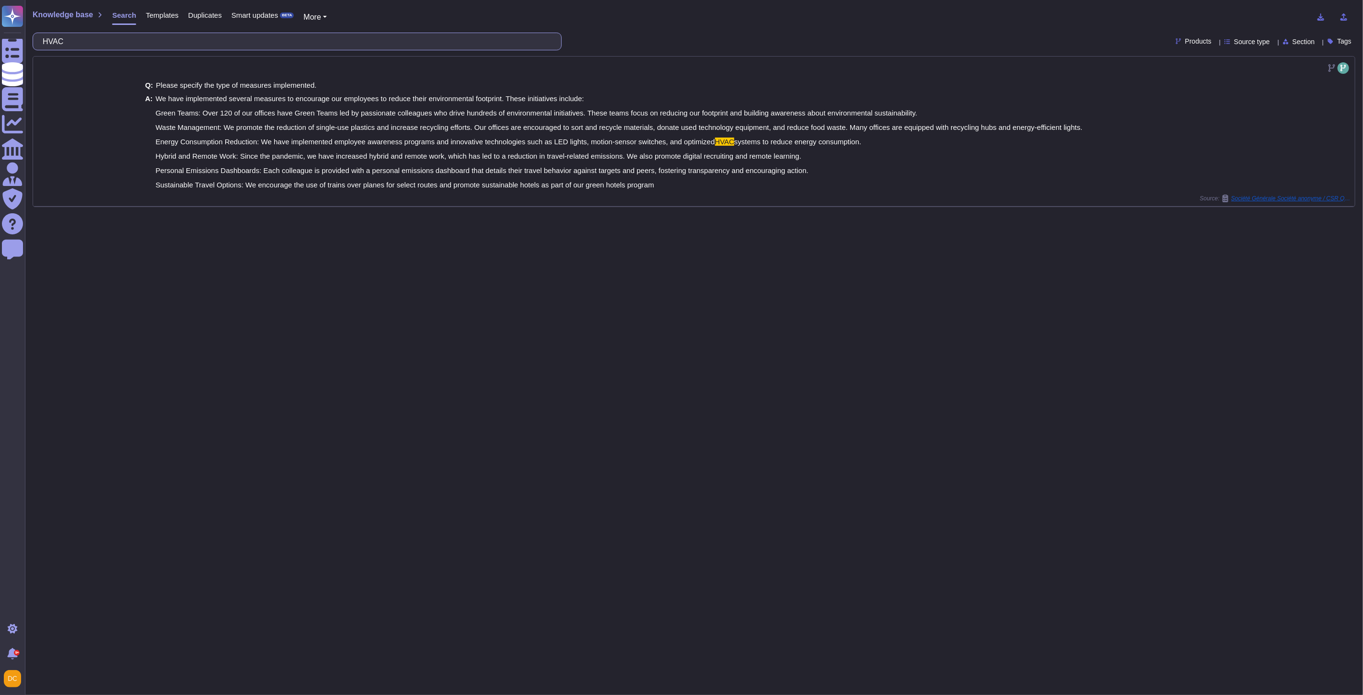
click at [238, 45] on input "HVAC" at bounding box center [295, 41] width 514 height 17
paste input "Reduce the need for/use of HVAC systems."
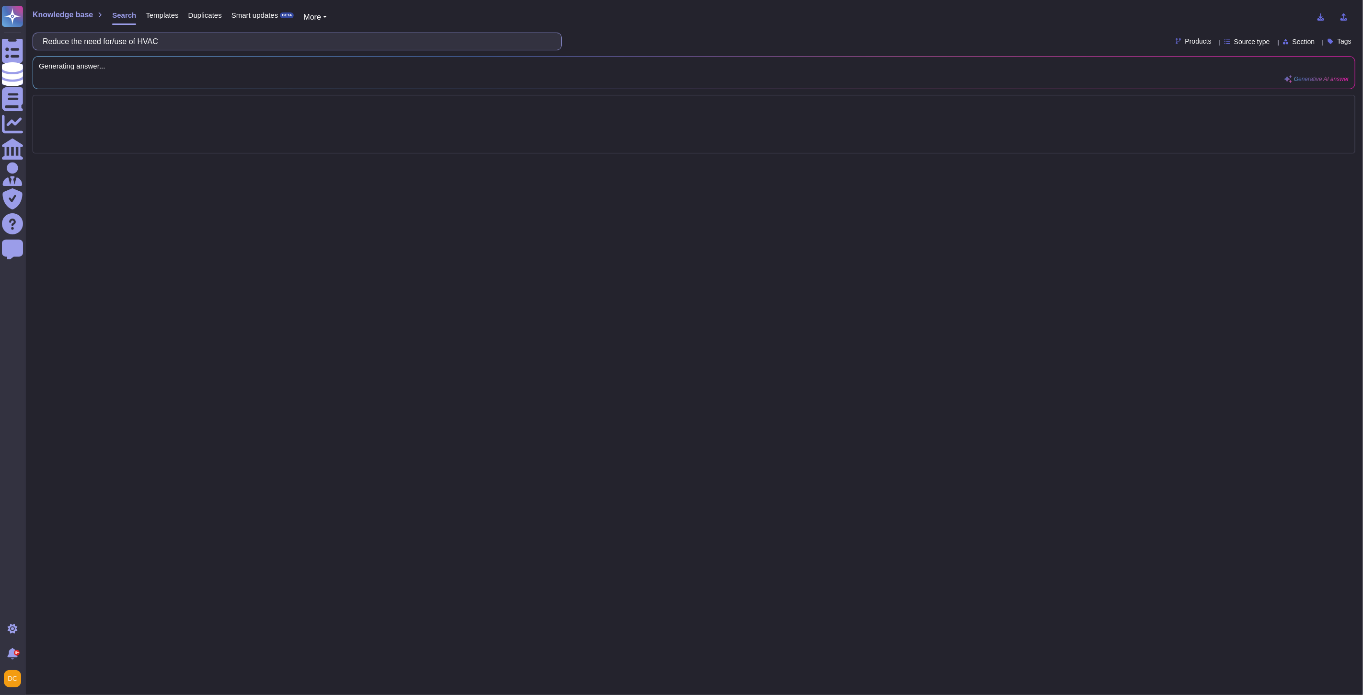
click at [139, 40] on input "Reduce the need for/use of HVAC" at bounding box center [295, 41] width 514 height 17
drag, startPoint x: 146, startPoint y: 42, endPoint x: -196, endPoint y: 50, distance: 341.3
click at [0, 50] on html "Questionnaires Knowledge Base Documents Analytics CAIQ / SIG Admin Trust Center…" at bounding box center [681, 347] width 1363 height 695
type input "HVAC"
